Goal: Task Accomplishment & Management: Manage account settings

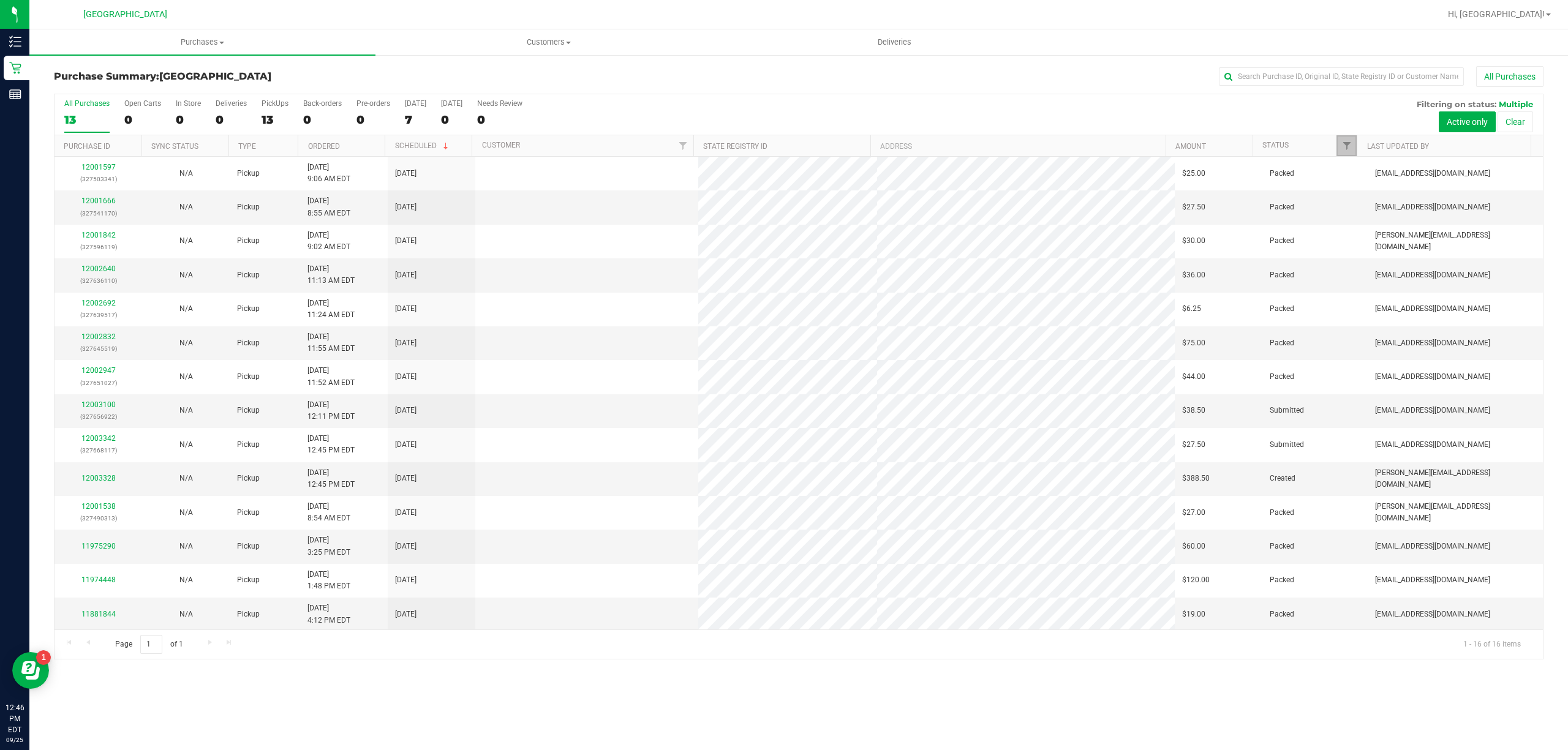
click at [1341, 140] on link "Filter" at bounding box center [1346, 145] width 21 height 21
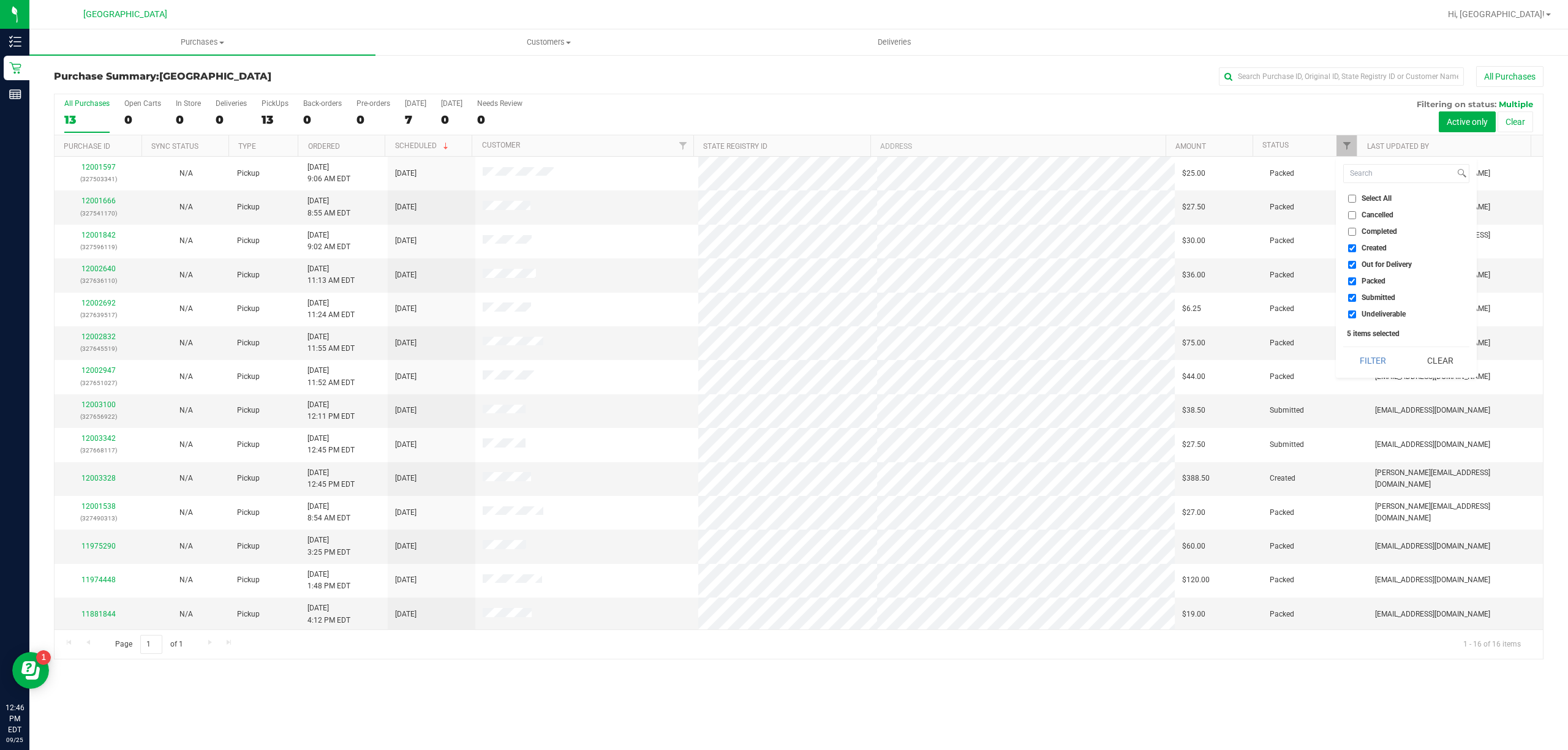
click at [1365, 267] on span "Out for Delivery" at bounding box center [1387, 265] width 50 height 7
click at [1356, 267] on input "Out for Delivery" at bounding box center [1352, 265] width 8 height 8
checkbox input "false"
click at [1366, 282] on span "Packed" at bounding box center [1373, 281] width 24 height 7
click at [1356, 282] on input "Packed" at bounding box center [1352, 281] width 8 height 8
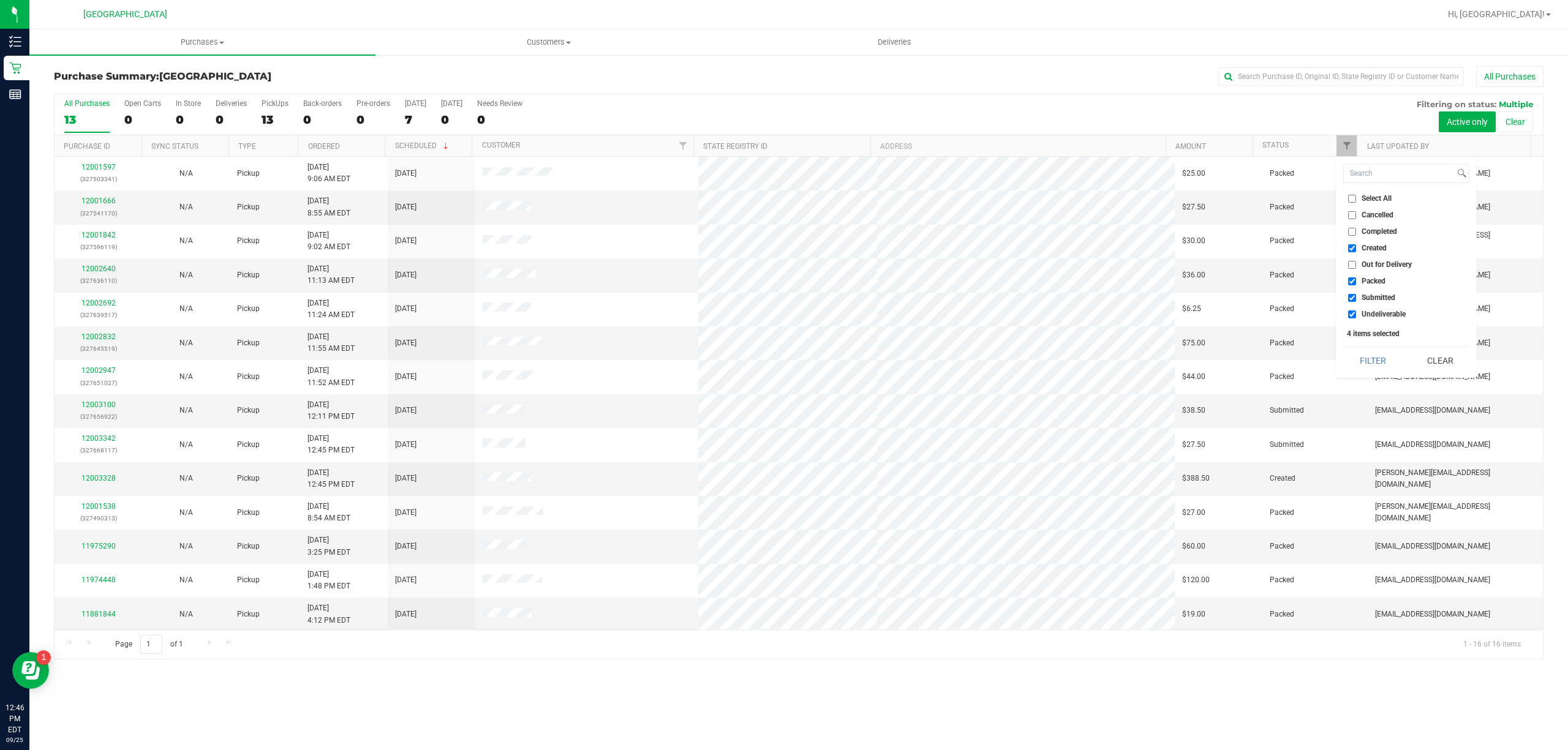
checkbox input "false"
click at [1368, 313] on span "Undeliverable" at bounding box center [1383, 314] width 44 height 7
click at [1356, 313] on input "Undeliverable" at bounding box center [1352, 314] width 8 height 8
checkbox input "false"
click at [1368, 349] on button "Filter" at bounding box center [1372, 361] width 59 height 27
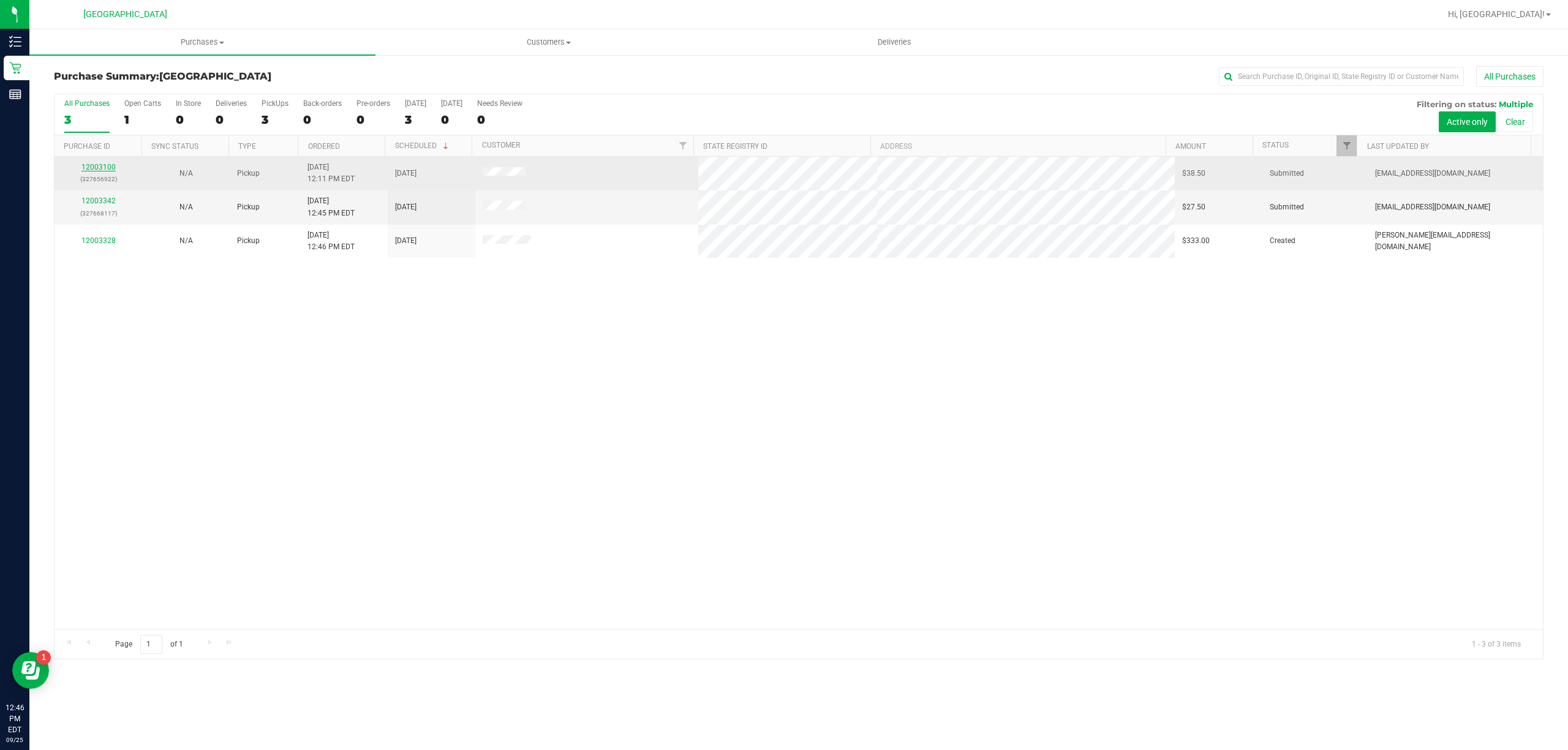
click at [96, 165] on link "12003100" at bounding box center [99, 168] width 34 height 9
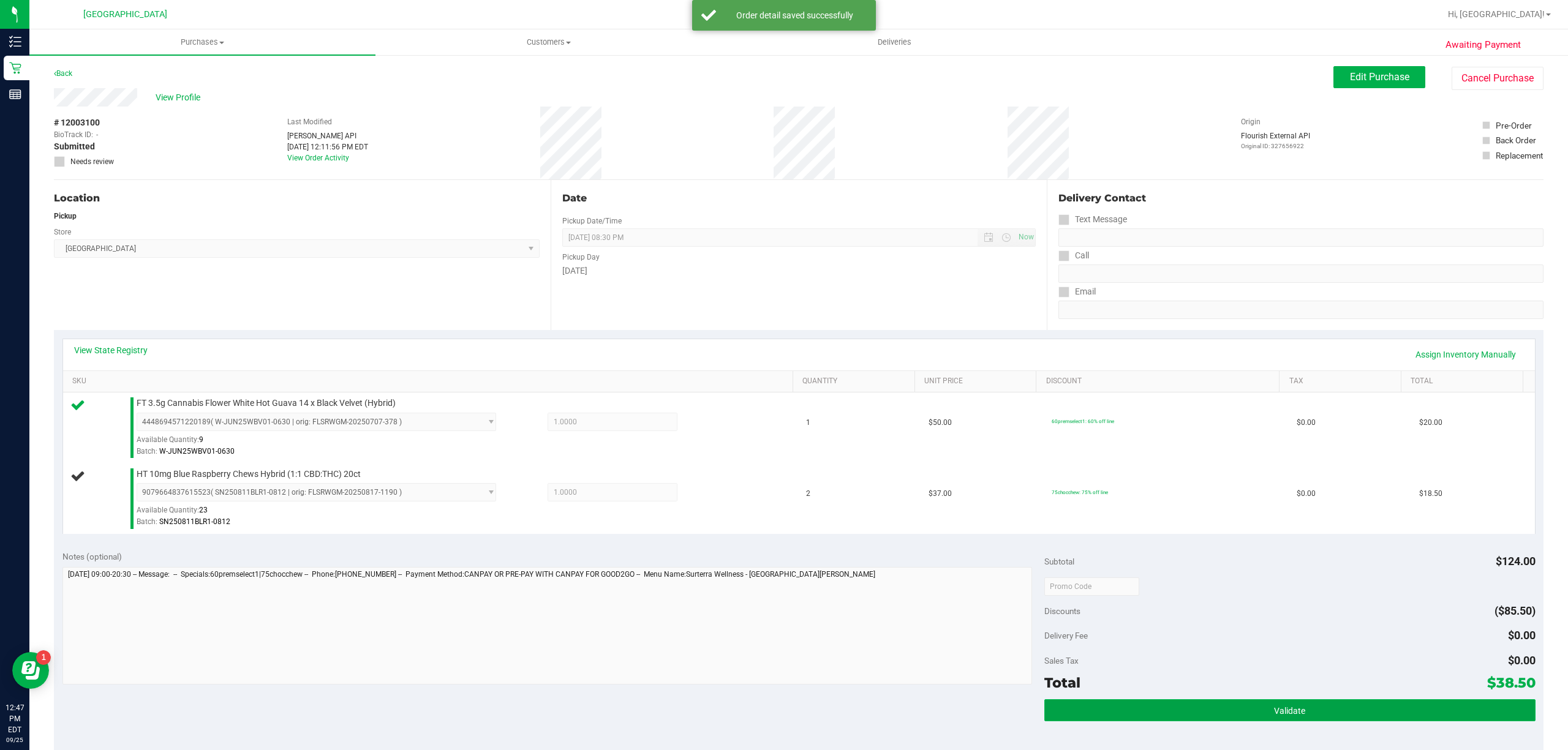
click at [1254, 702] on button "Validate" at bounding box center [1289, 710] width 491 height 22
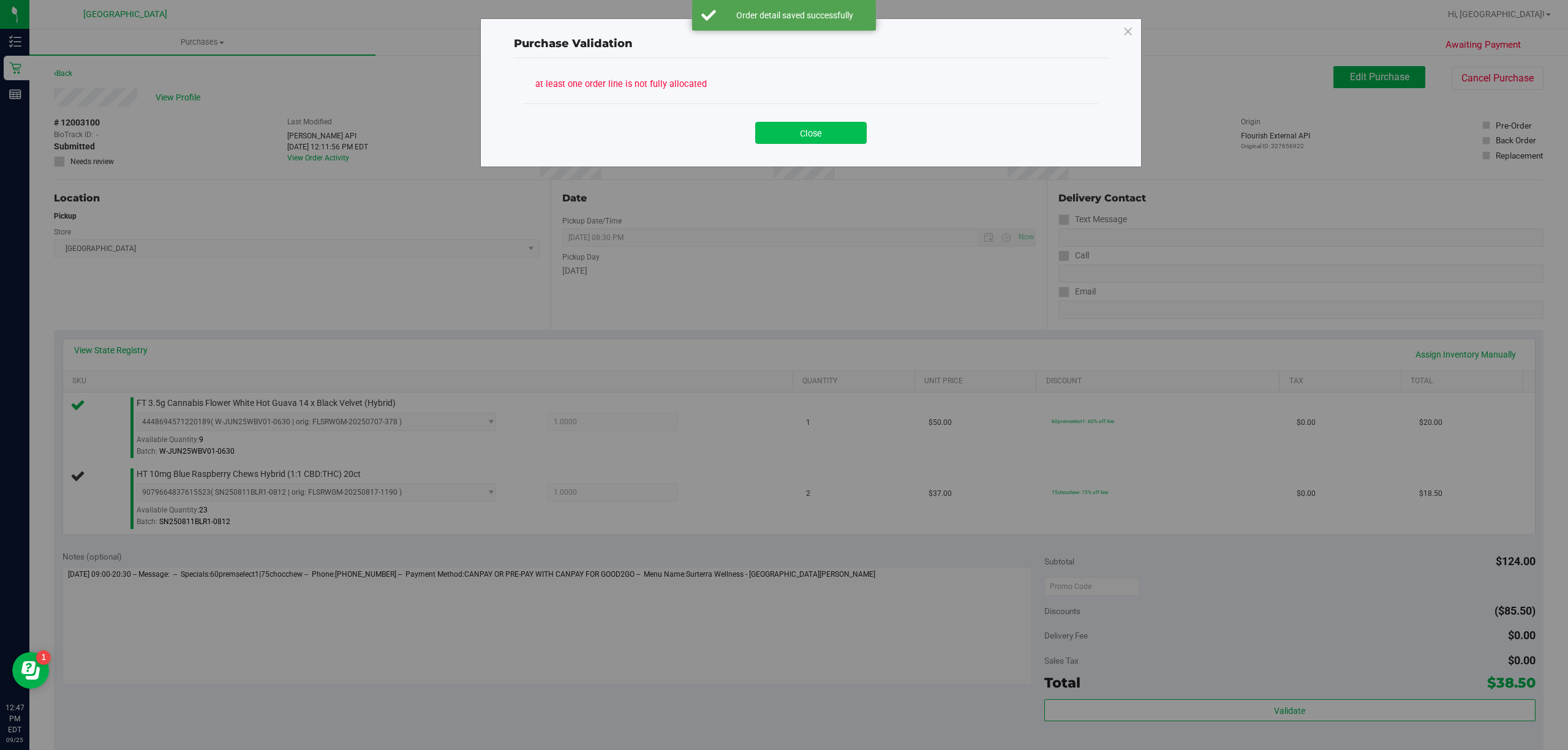
click at [824, 138] on button "Close" at bounding box center [810, 133] width 111 height 22
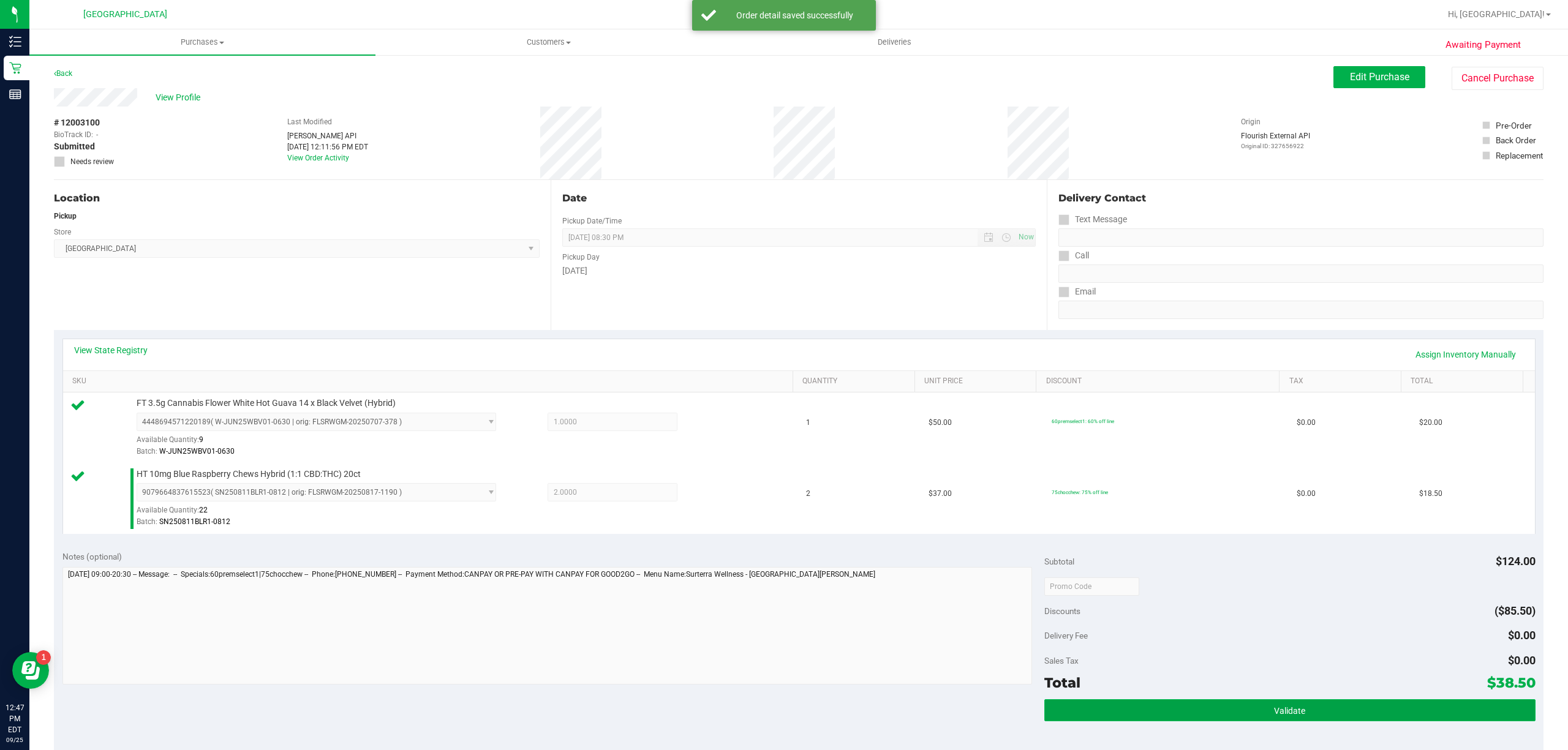
click at [1215, 708] on button "Validate" at bounding box center [1289, 710] width 491 height 22
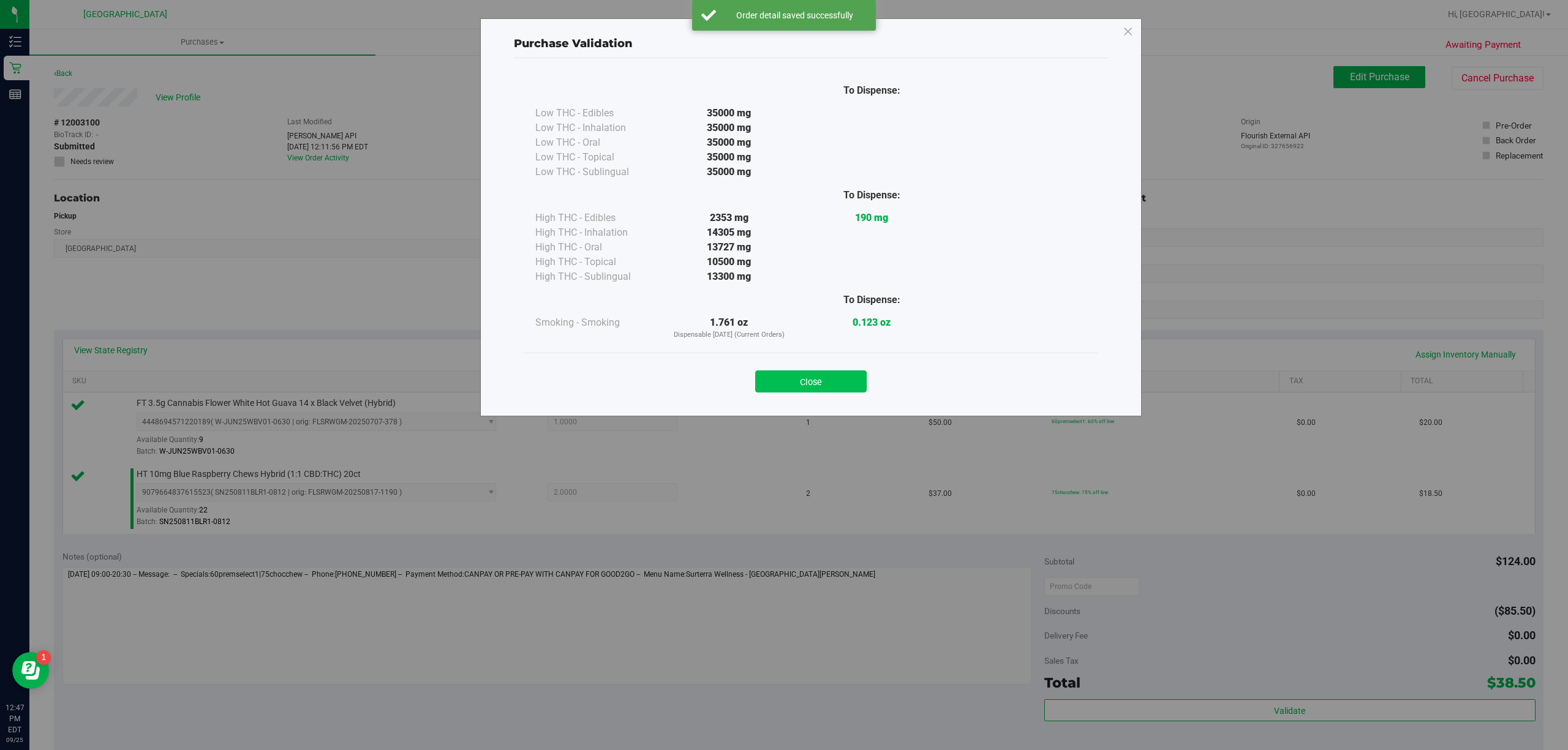
click at [809, 385] on button "Close" at bounding box center [810, 381] width 111 height 22
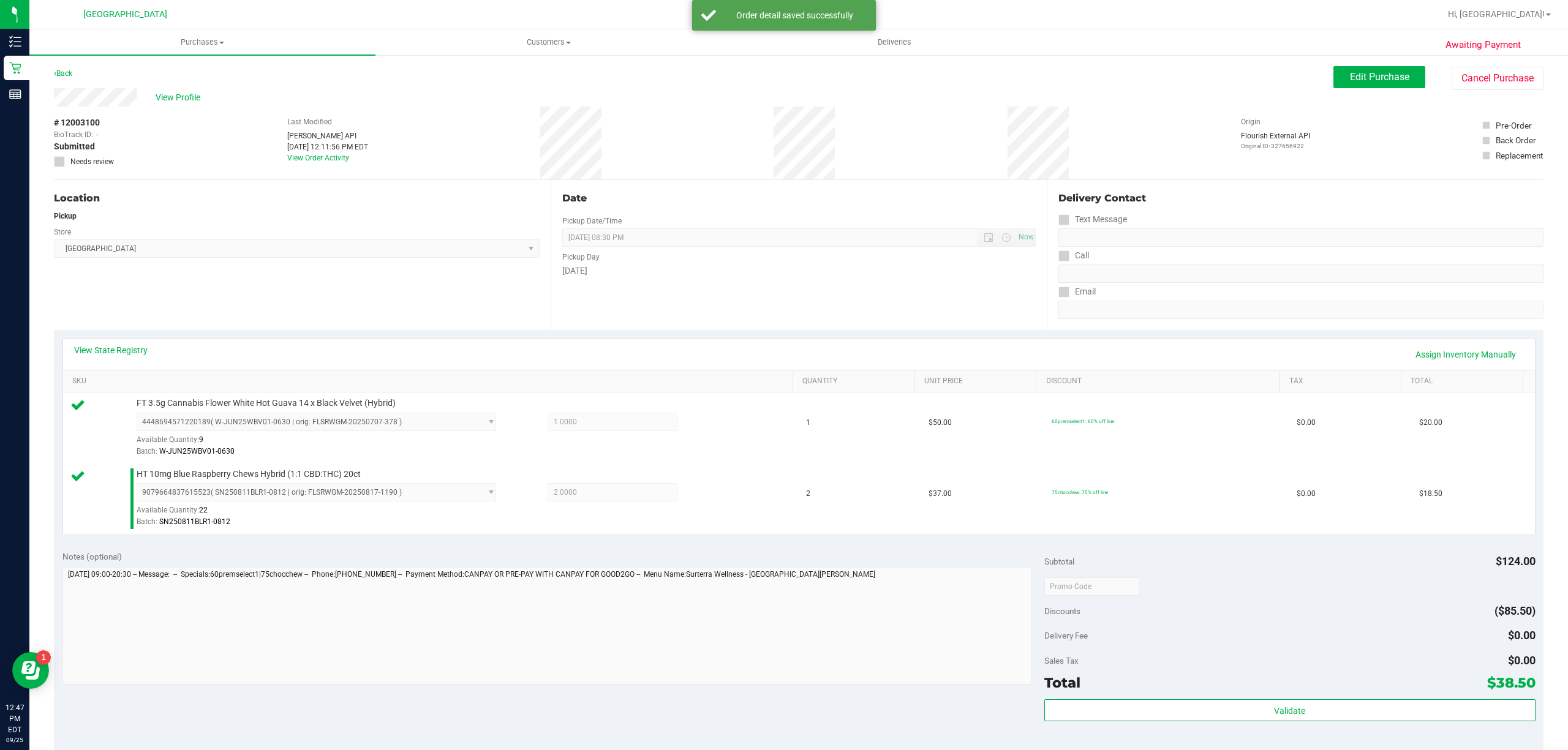
scroll to position [118, 0]
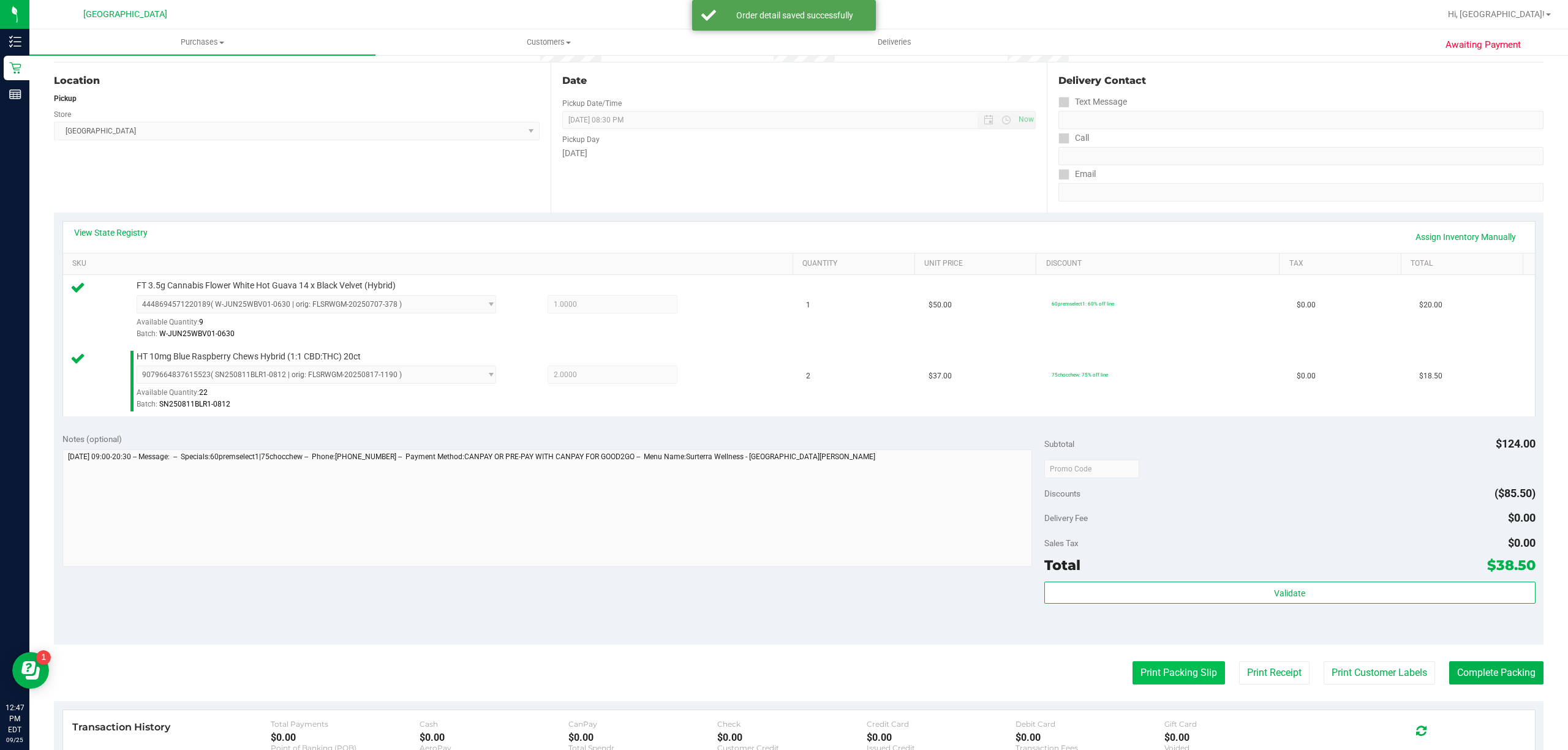
click at [1133, 679] on button "Print Packing Slip" at bounding box center [1178, 673] width 92 height 23
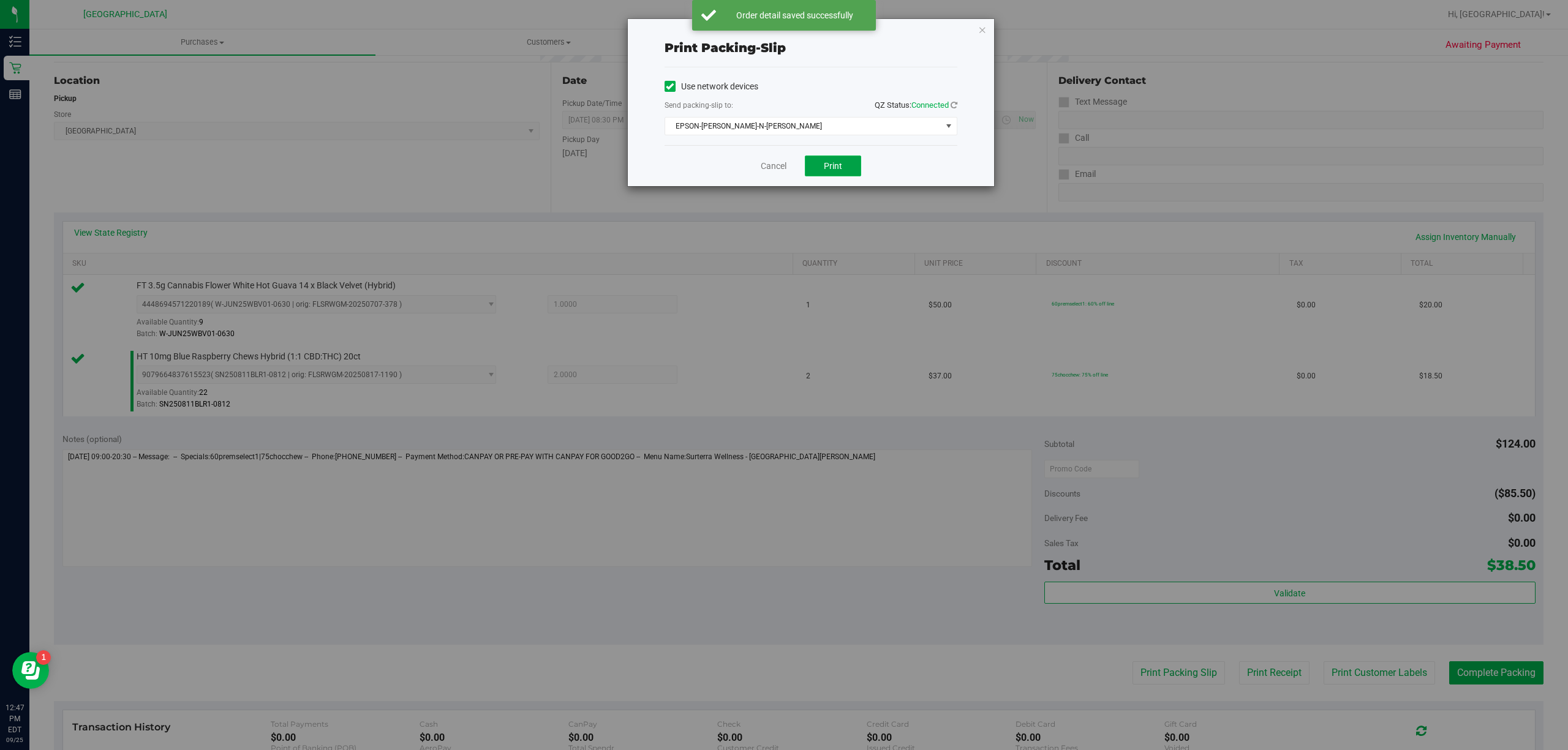
click at [832, 168] on span "Print" at bounding box center [833, 165] width 18 height 10
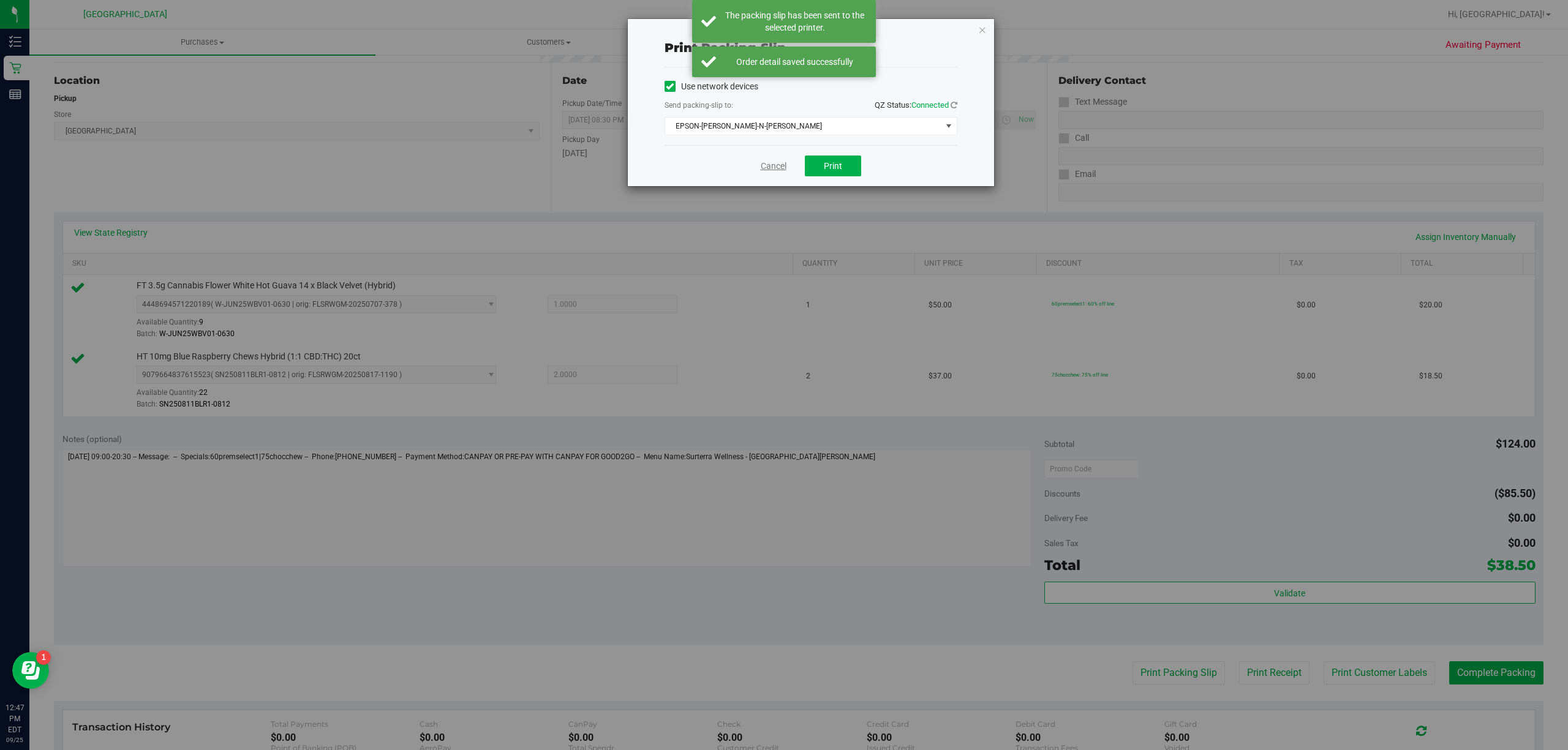
click at [770, 161] on link "Cancel" at bounding box center [773, 166] width 26 height 13
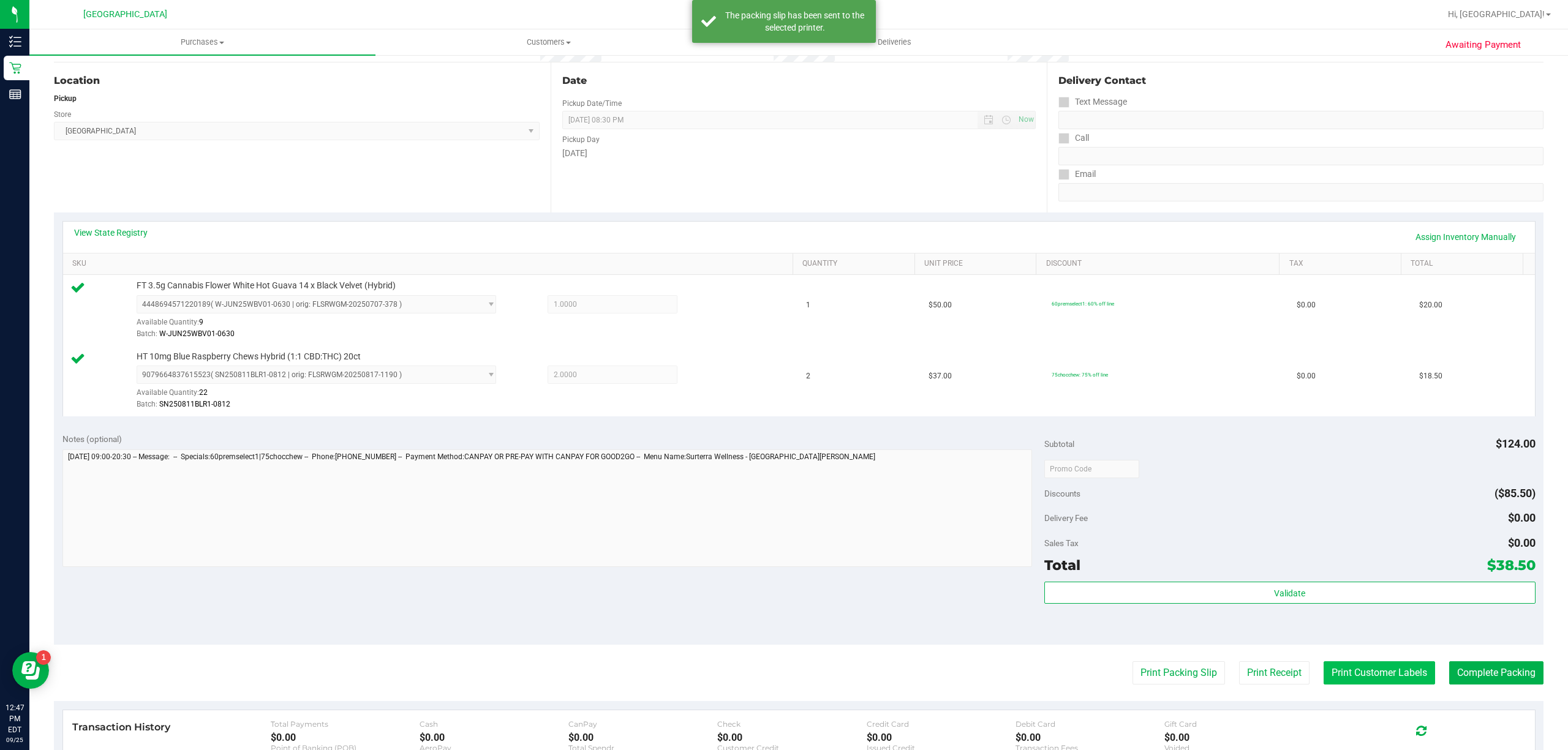
click at [1365, 679] on button "Print Customer Labels" at bounding box center [1380, 673] width 111 height 23
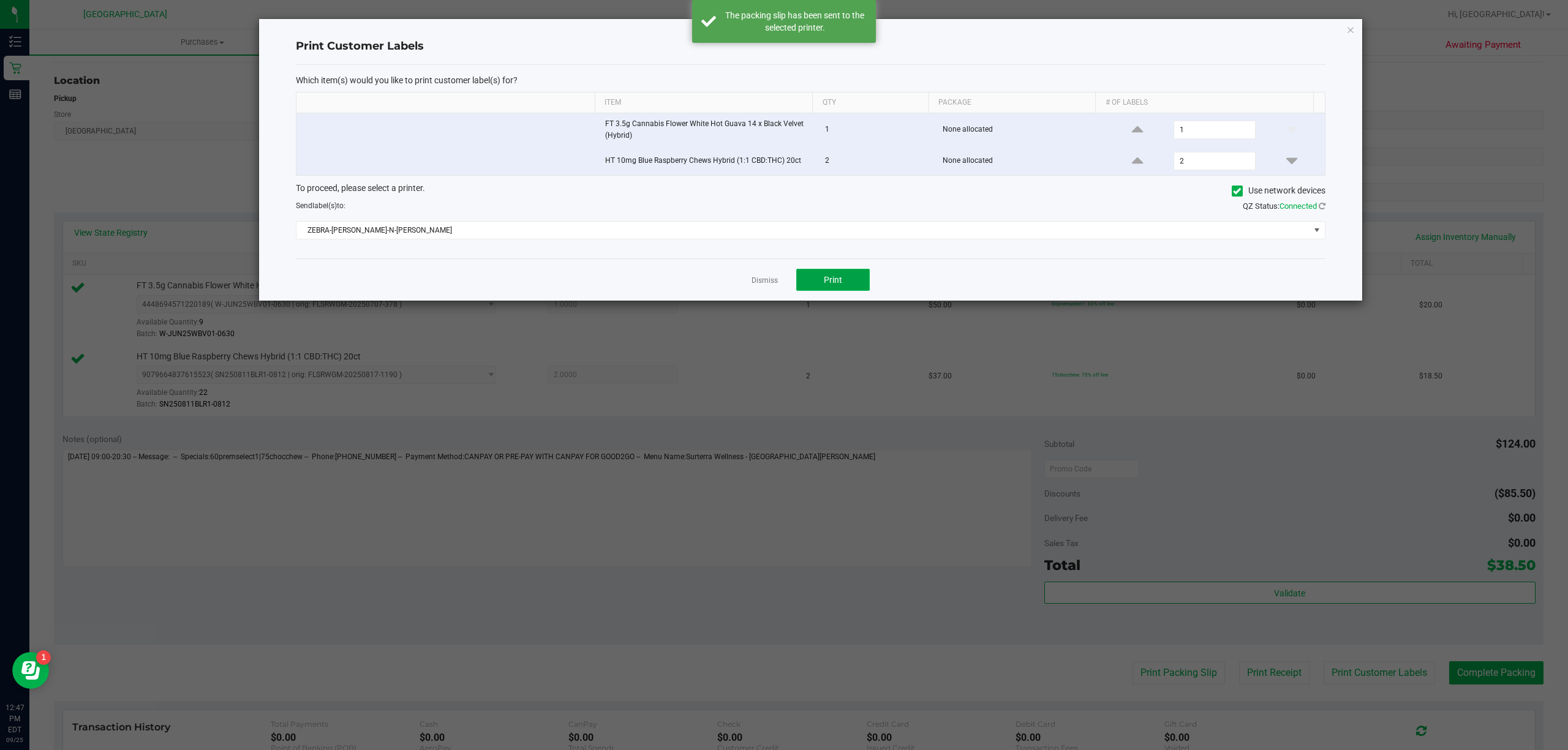
click at [850, 283] on button "Print" at bounding box center [833, 280] width 74 height 22
click at [755, 283] on link "Dismiss" at bounding box center [764, 281] width 26 height 11
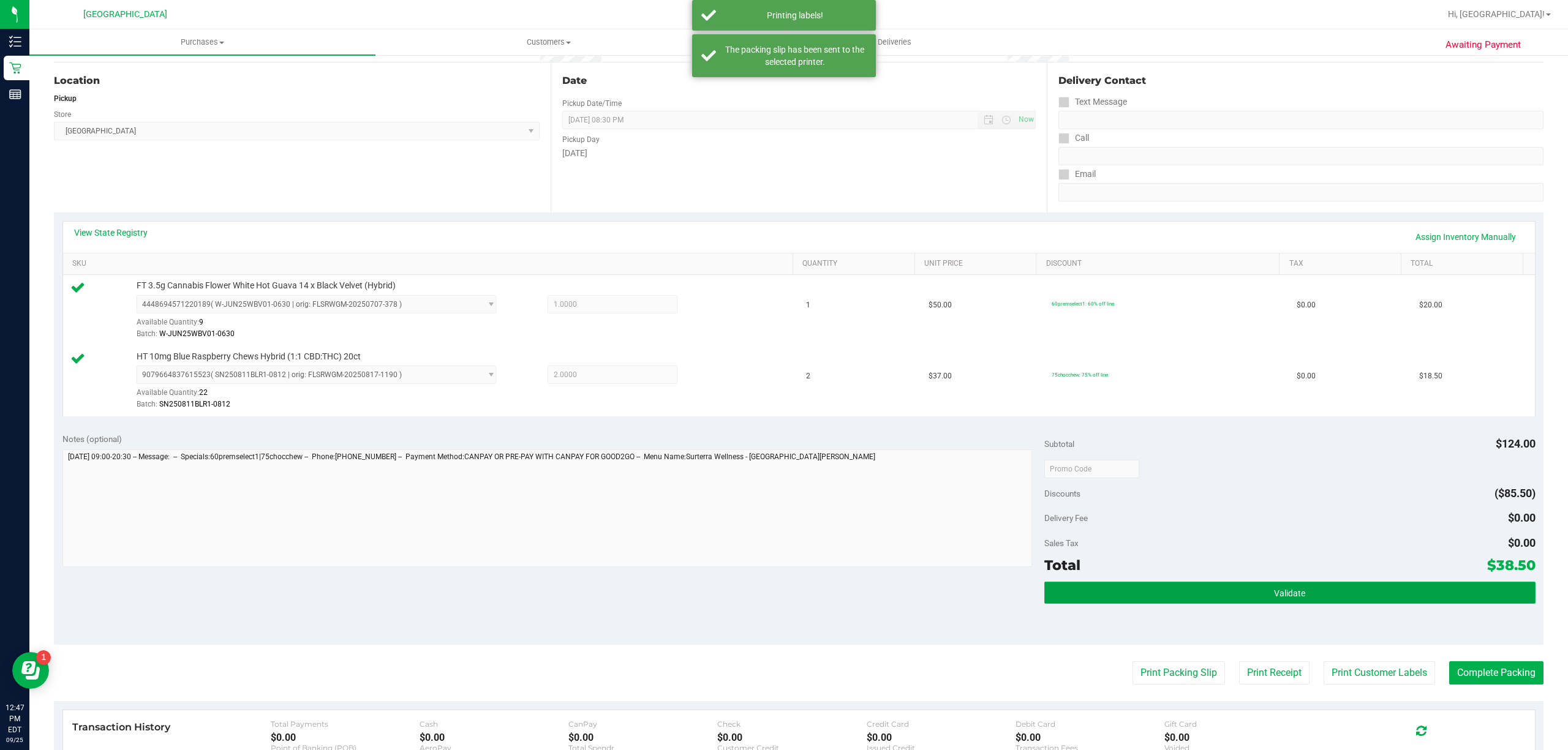
click at [1190, 597] on button "Validate" at bounding box center [1289, 592] width 491 height 22
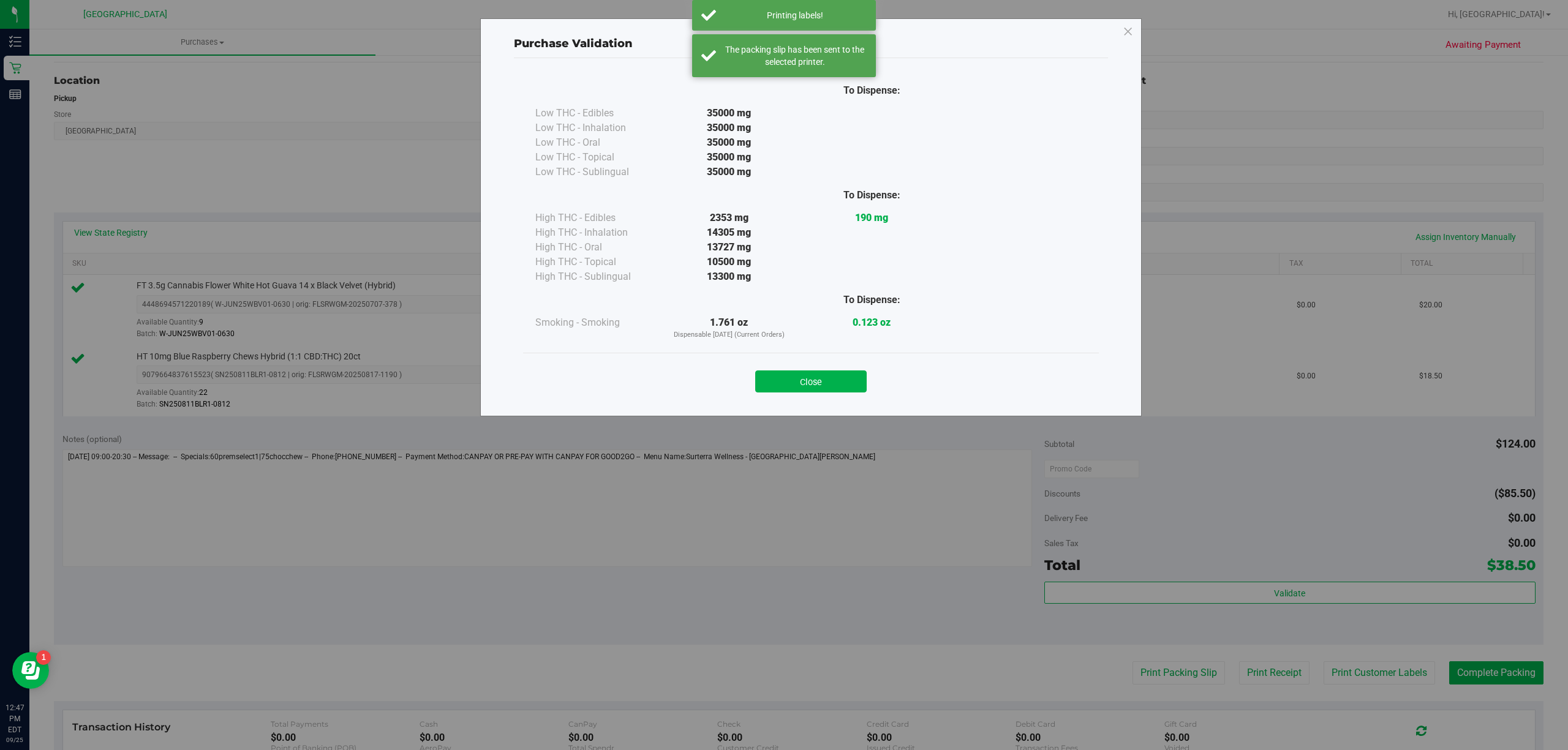
click at [846, 348] on div "To Dispense: Low THC - Edibles 35000 mg" at bounding box center [810, 214] width 575 height 278
click at [810, 385] on button "Close" at bounding box center [810, 381] width 111 height 22
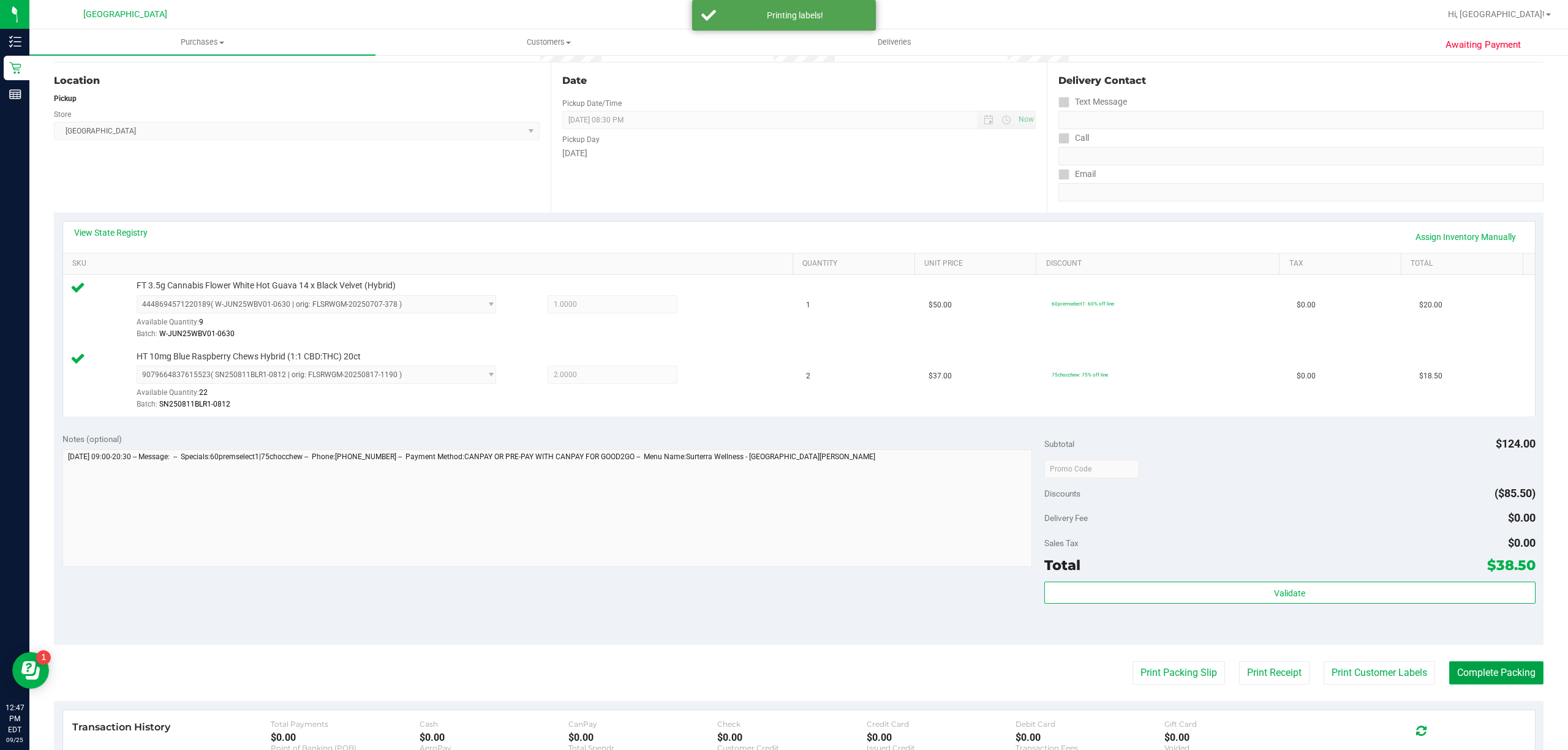
click at [1480, 675] on button "Complete Packing" at bounding box center [1495, 673] width 94 height 23
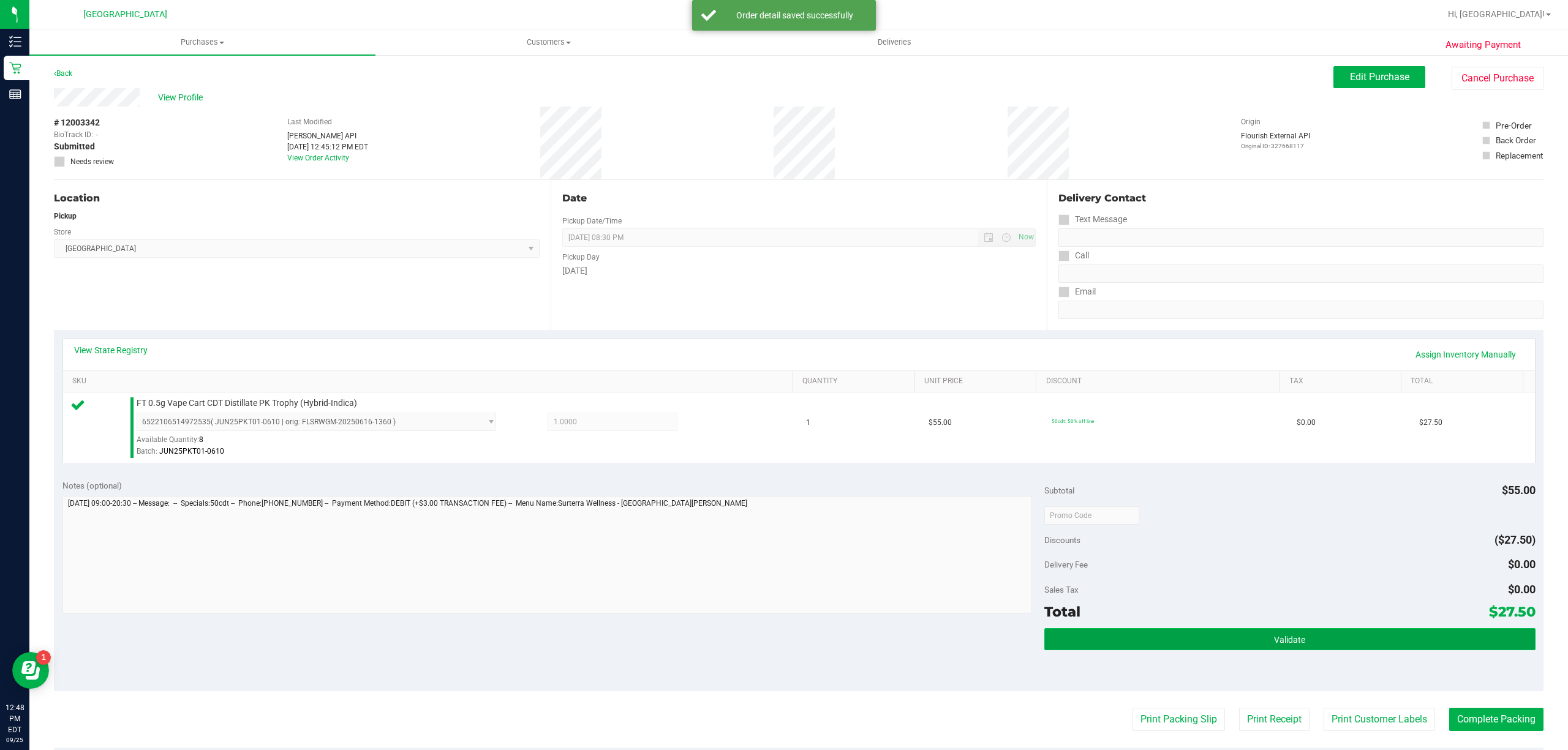
click at [1196, 640] on button "Validate" at bounding box center [1289, 639] width 491 height 22
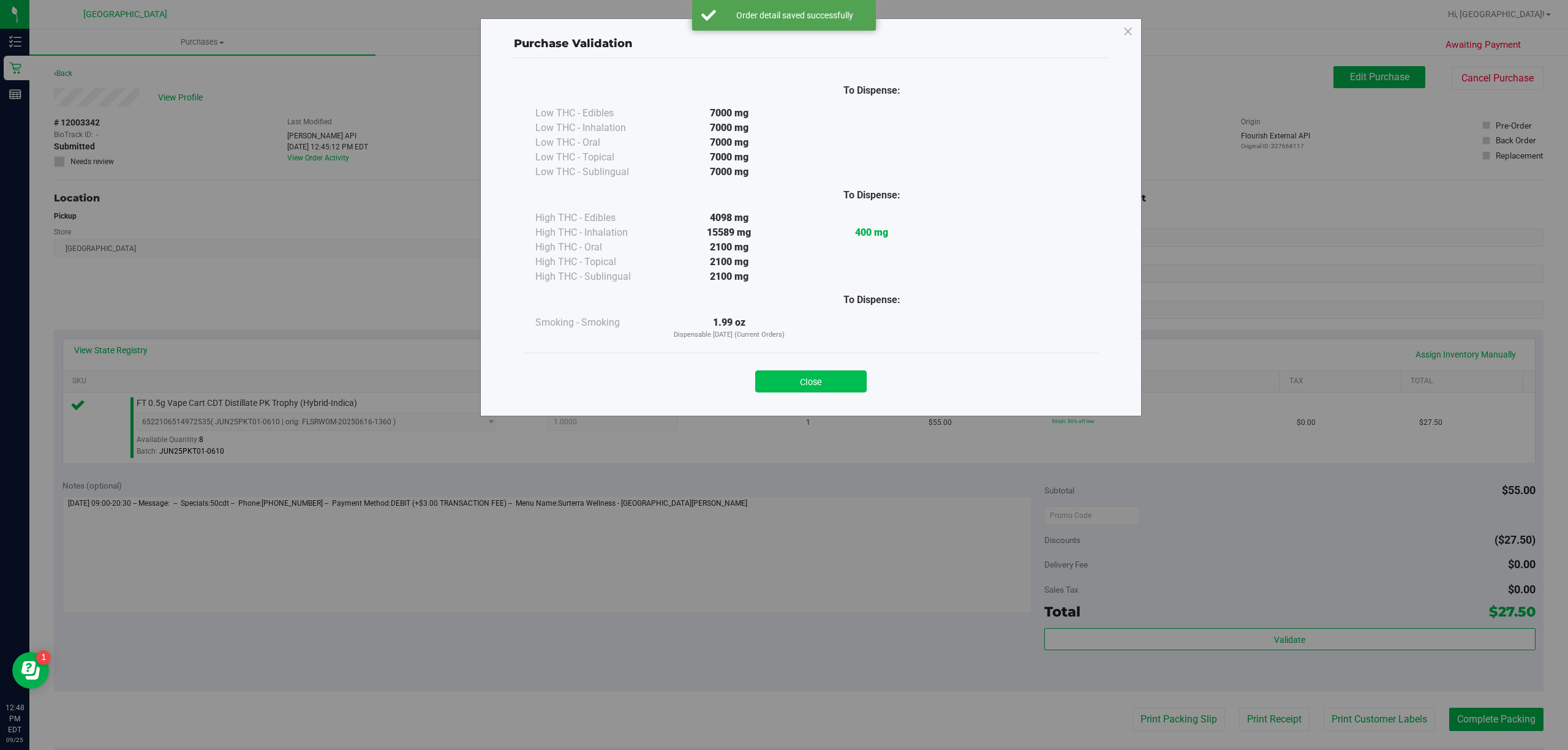
click at [838, 375] on button "Close" at bounding box center [810, 381] width 111 height 22
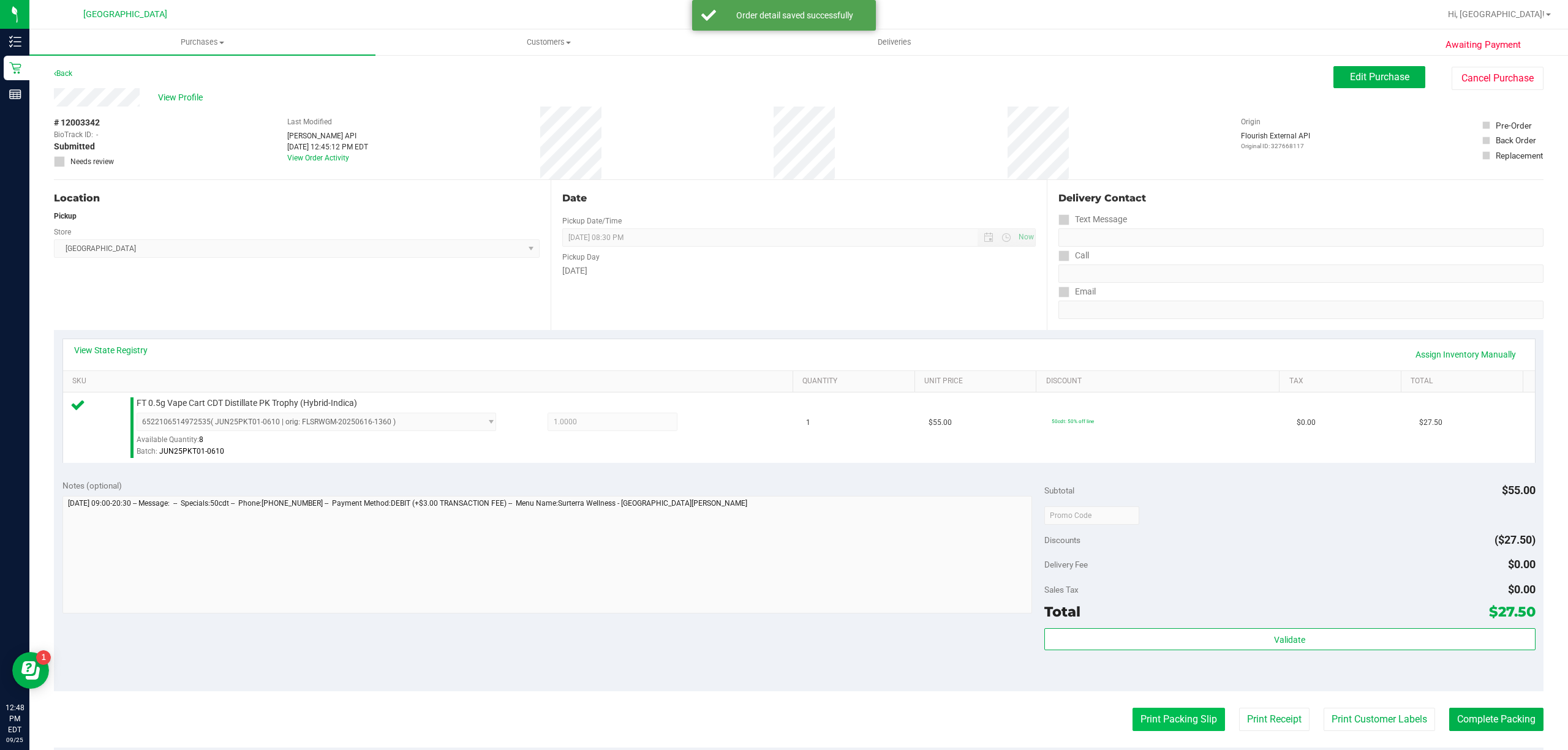
click at [1161, 731] on button "Print Packing Slip" at bounding box center [1178, 719] width 92 height 23
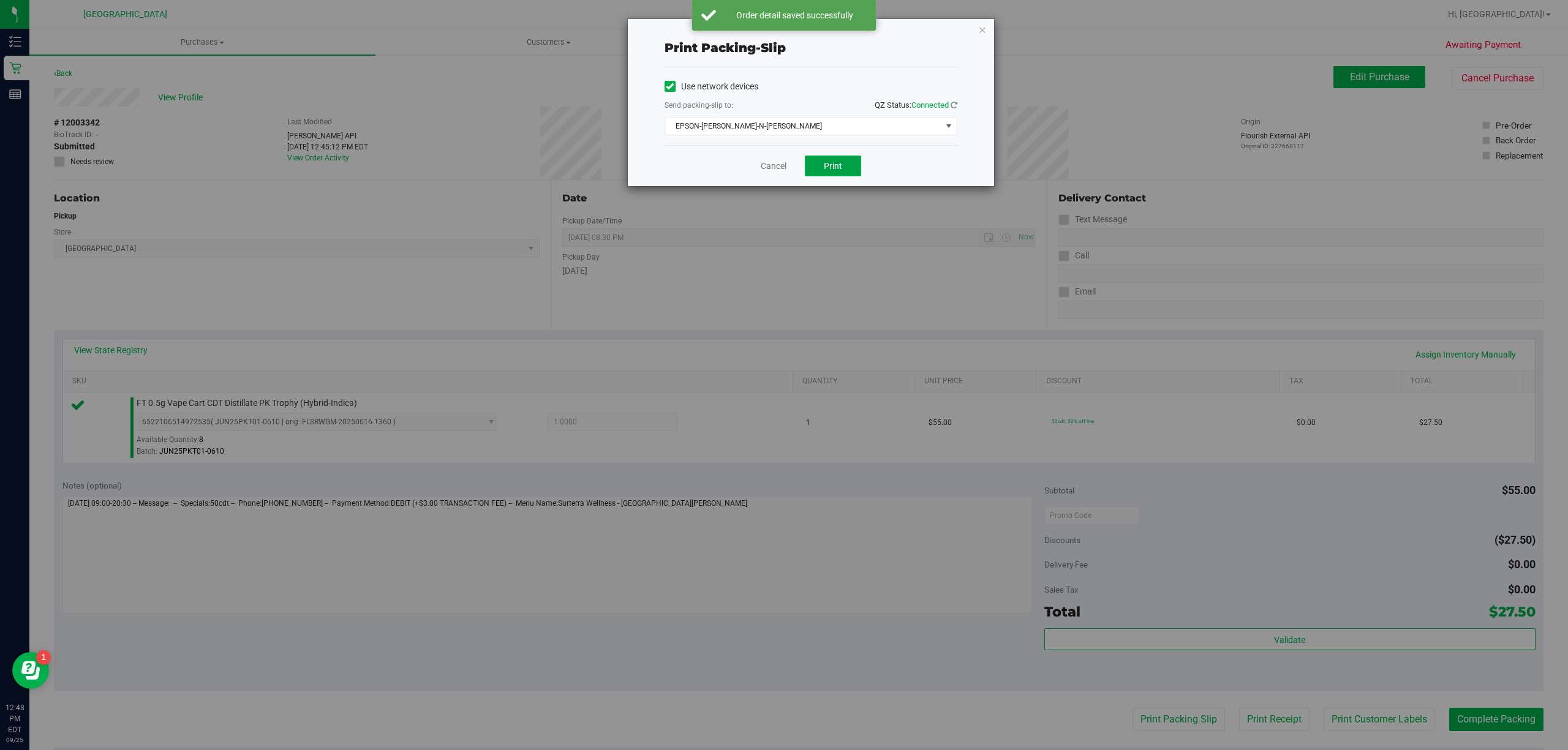
click at [823, 172] on button "Print" at bounding box center [833, 165] width 57 height 21
click at [768, 168] on link "Cancel" at bounding box center [773, 166] width 26 height 13
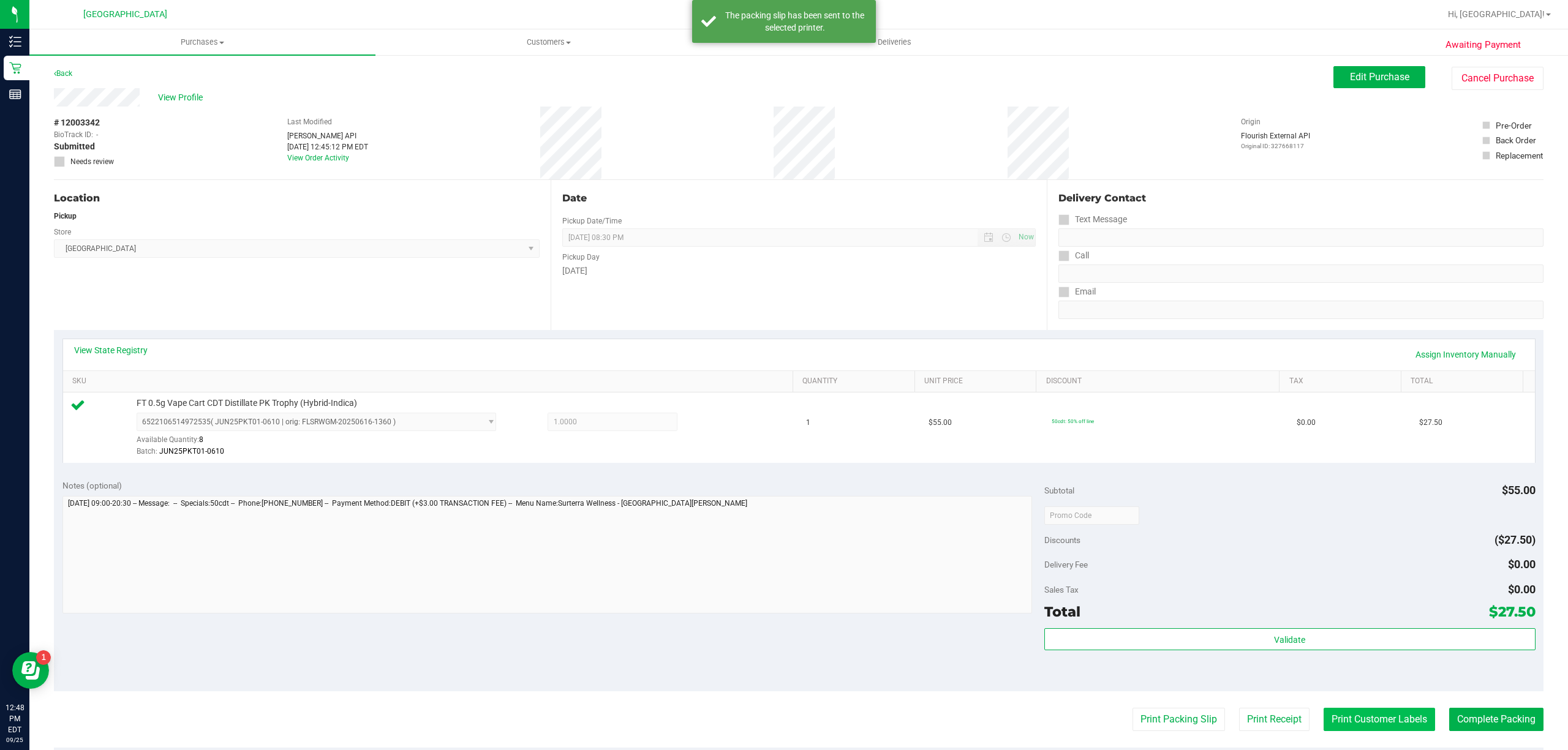
click at [1355, 724] on button "Print Customer Labels" at bounding box center [1380, 719] width 111 height 23
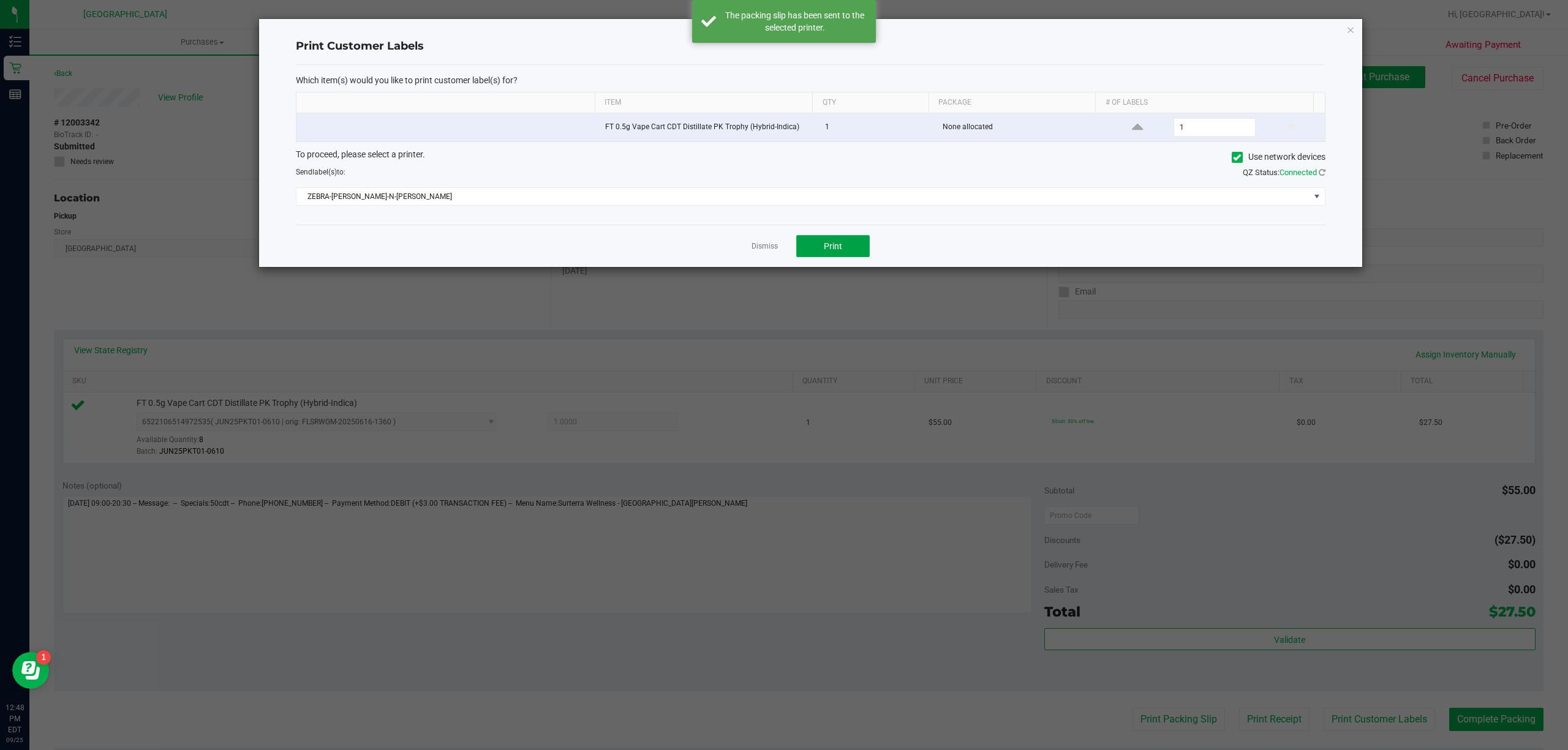
click at [858, 256] on button "Print" at bounding box center [833, 246] width 74 height 22
click at [763, 251] on link "Dismiss" at bounding box center [764, 247] width 26 height 11
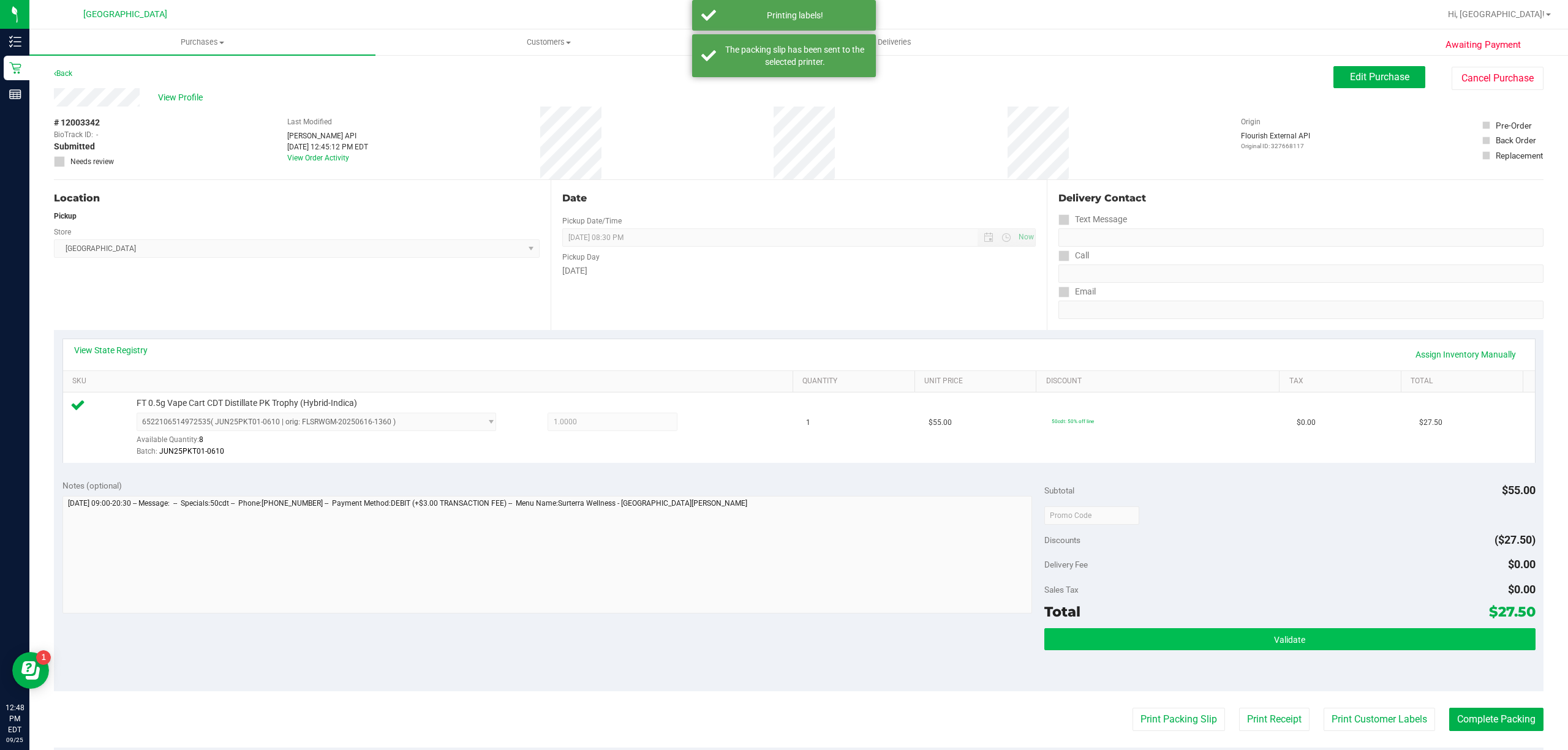
click at [1152, 647] on button "Validate" at bounding box center [1289, 639] width 491 height 22
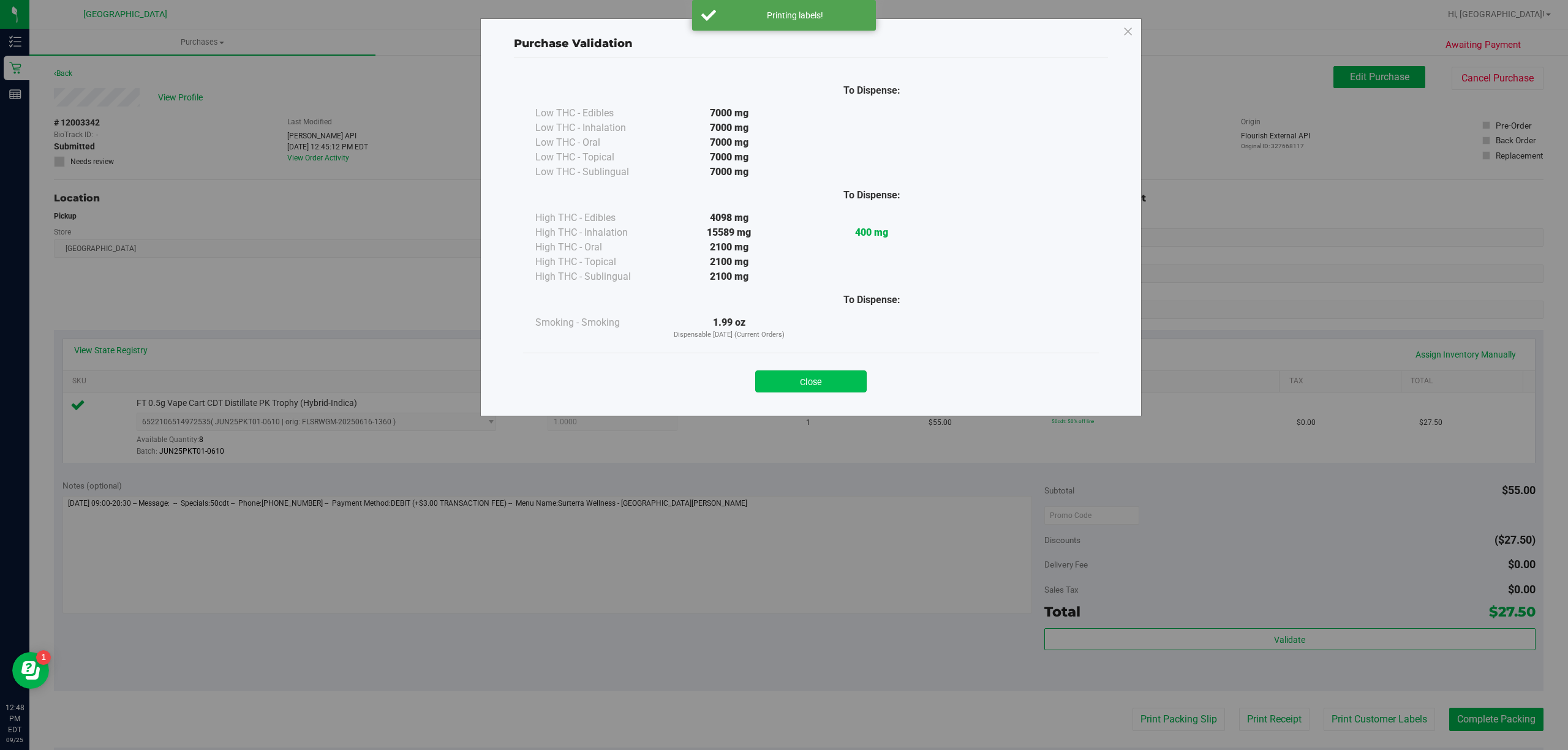
click at [802, 385] on button "Close" at bounding box center [810, 381] width 111 height 22
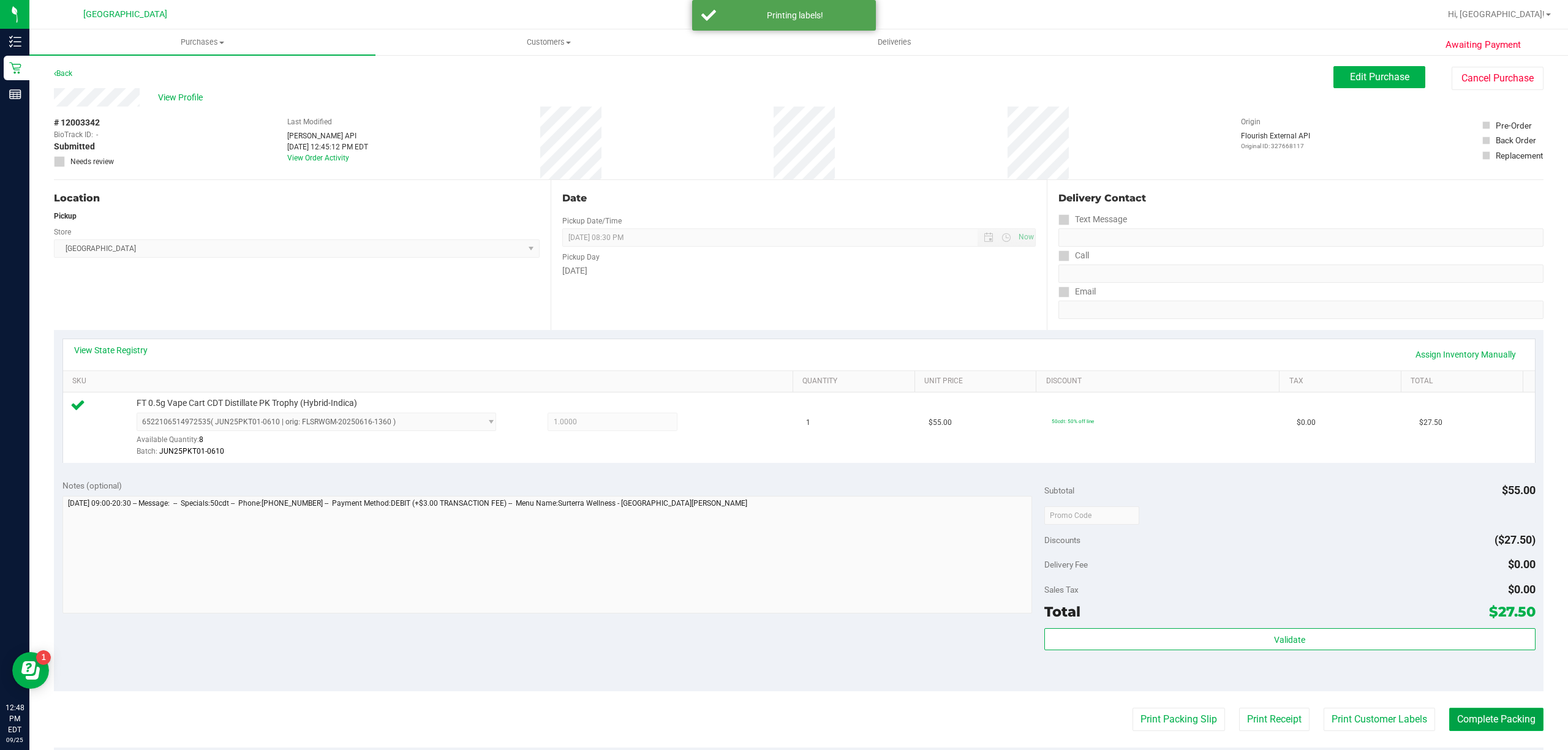
click at [1494, 721] on button "Complete Packing" at bounding box center [1495, 719] width 94 height 23
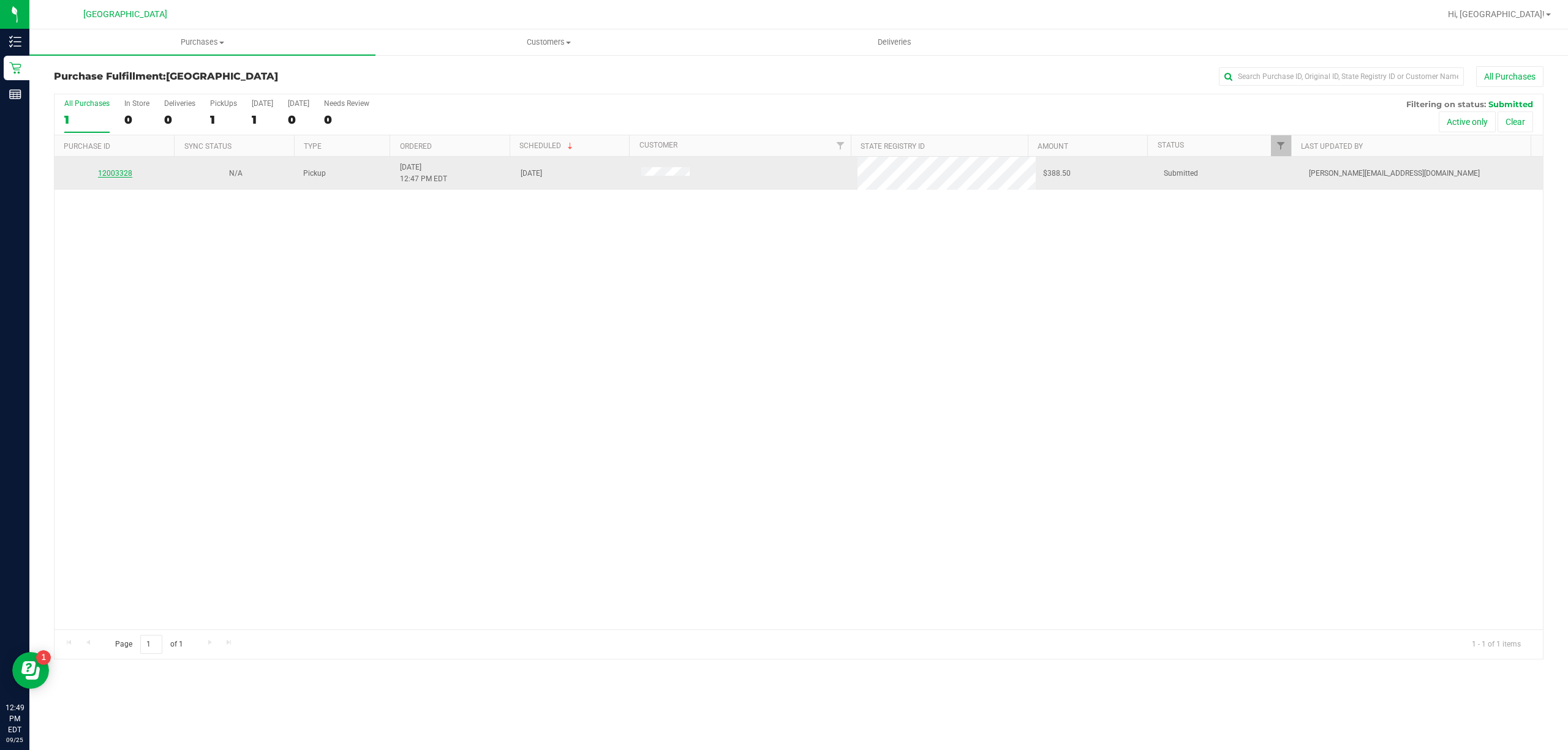
click at [118, 174] on link "12003328" at bounding box center [115, 173] width 34 height 9
